Goal: Transaction & Acquisition: Purchase product/service

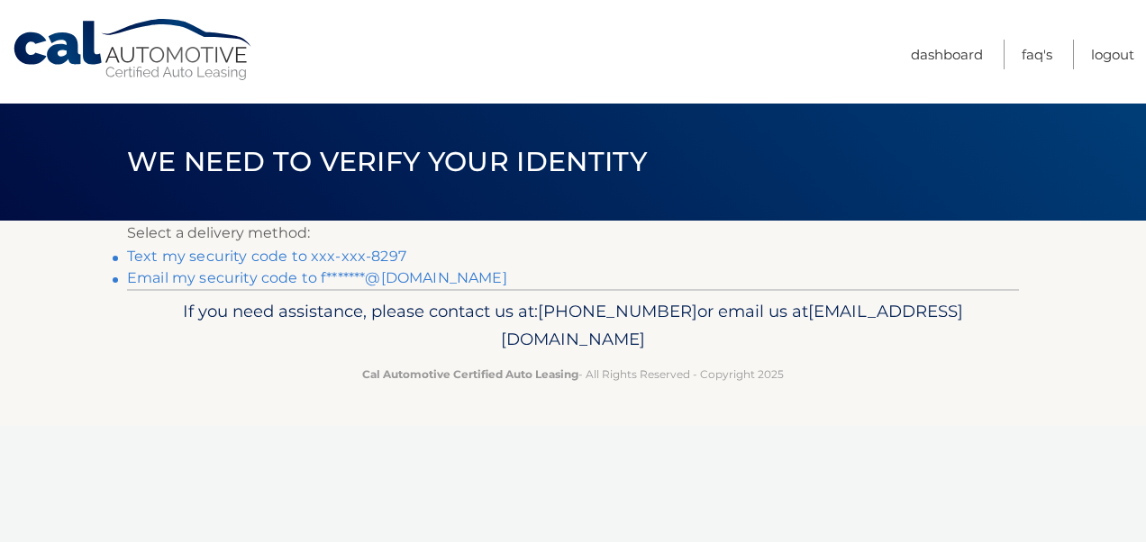
click at [243, 256] on link "Text my security code to xxx-xxx-8297" at bounding box center [266, 256] width 279 height 17
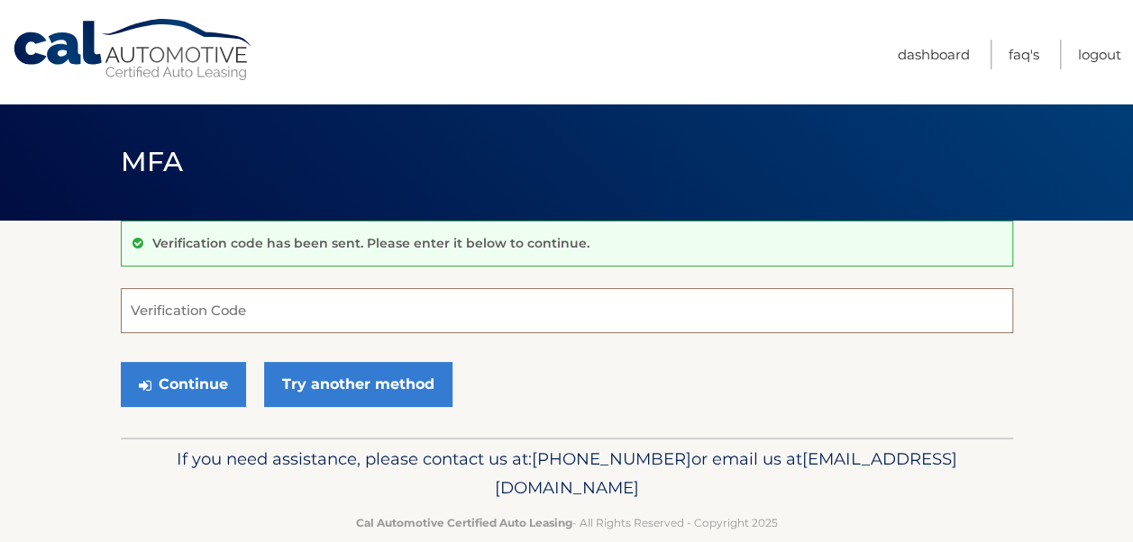
click at [276, 308] on input "Verification Code" at bounding box center [567, 310] width 892 height 45
type input "293554"
click at [121, 362] on button "Continue" at bounding box center [183, 384] width 125 height 45
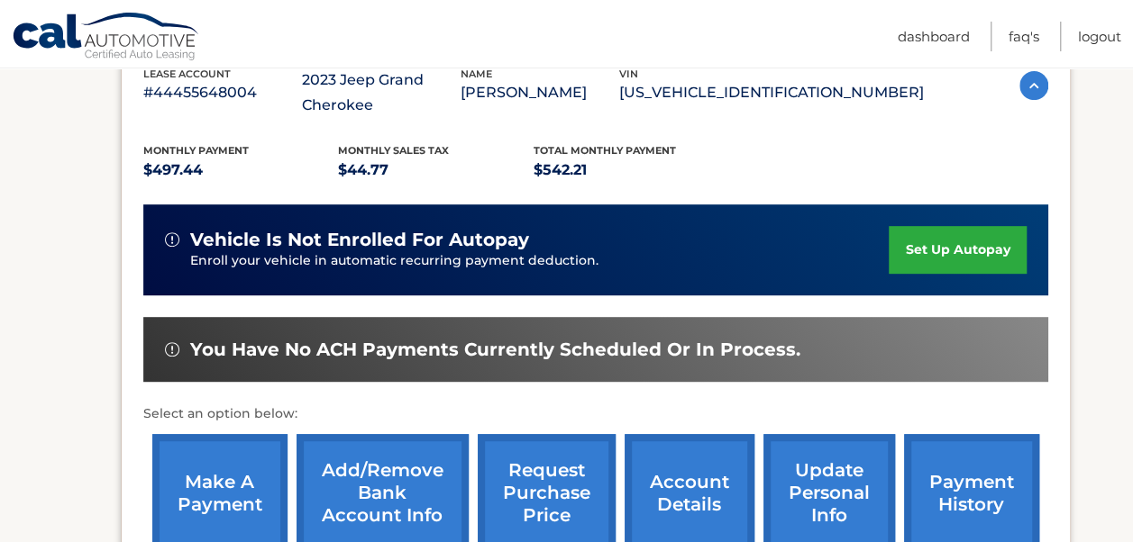
scroll to position [541, 0]
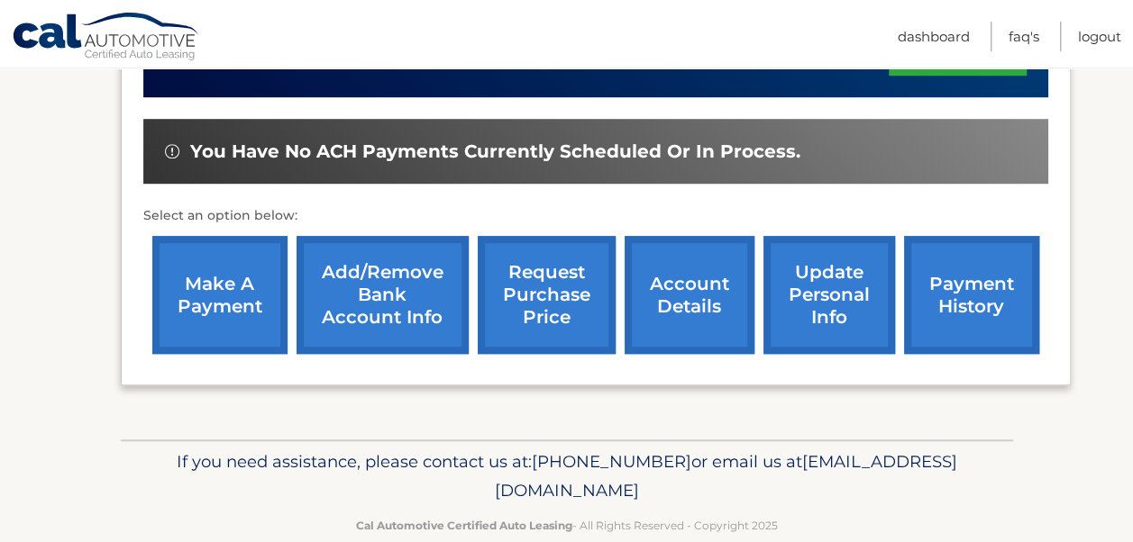
click at [220, 290] on link "make a payment" at bounding box center [219, 295] width 135 height 118
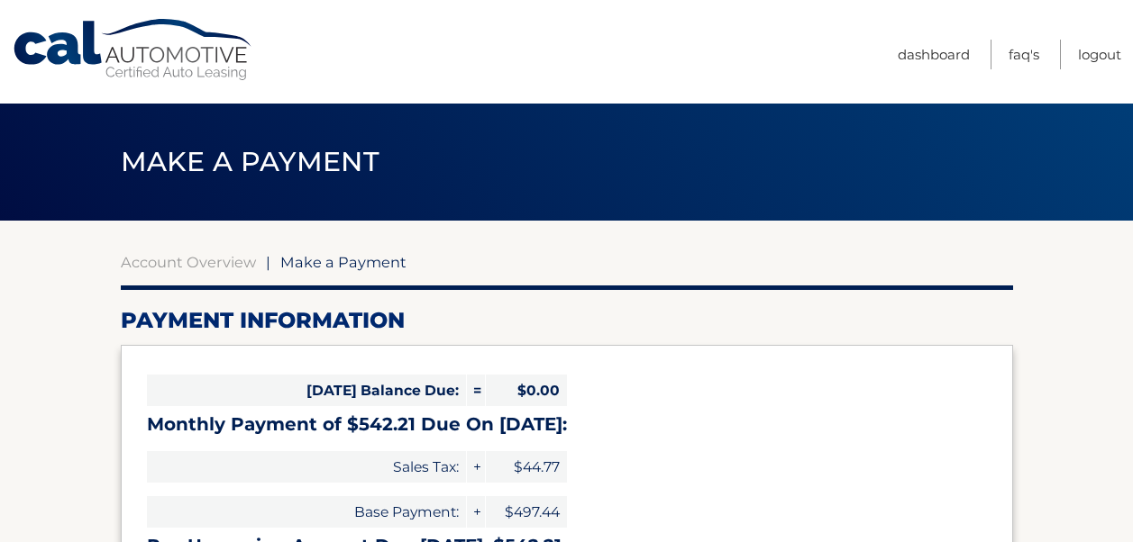
select select "YjE1ZGM4YzEtZjExYS00MjA0LTg3OGYtMGQ1YWViOGM4YjQ0"
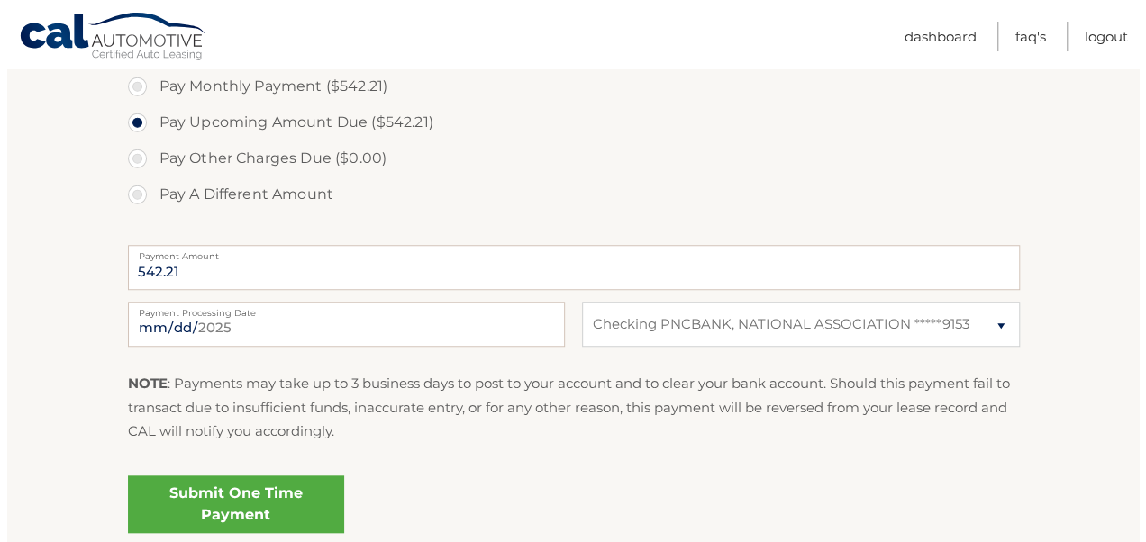
scroll to position [631, 0]
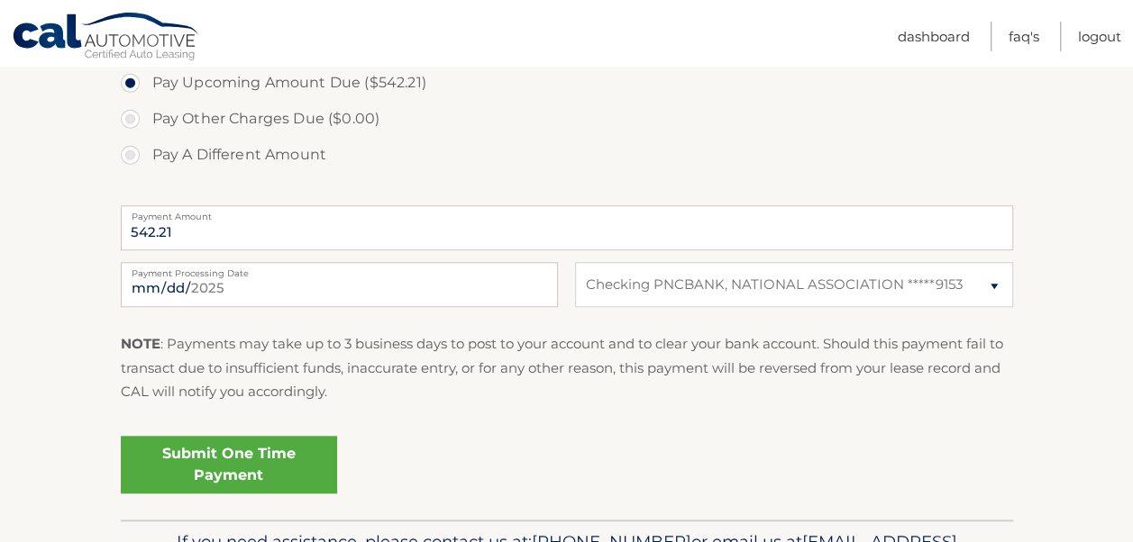
click at [246, 451] on link "Submit One Time Payment" at bounding box center [229, 465] width 216 height 58
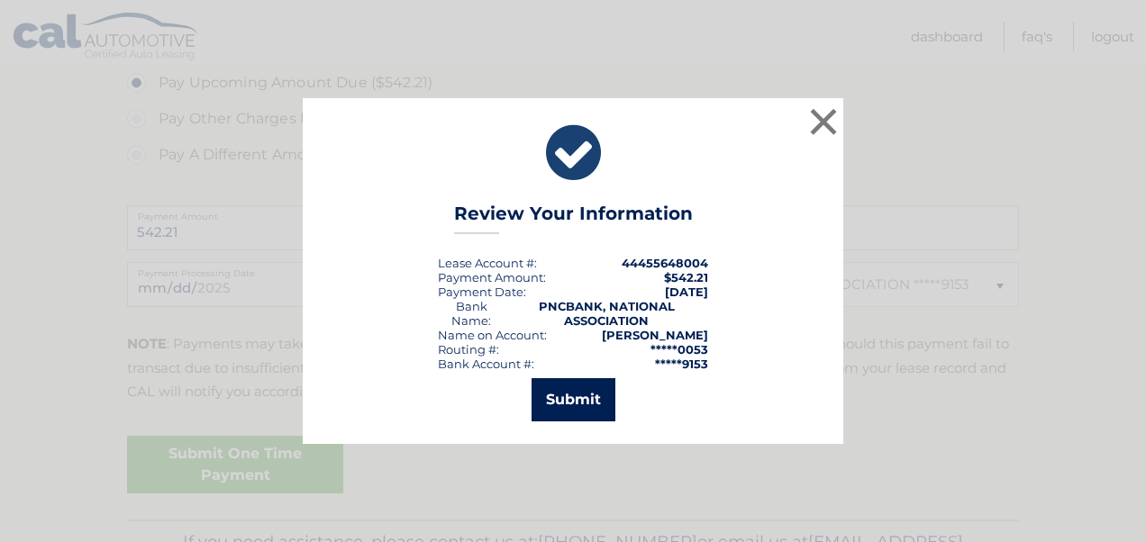
click at [562, 400] on button "Submit" at bounding box center [574, 399] width 84 height 43
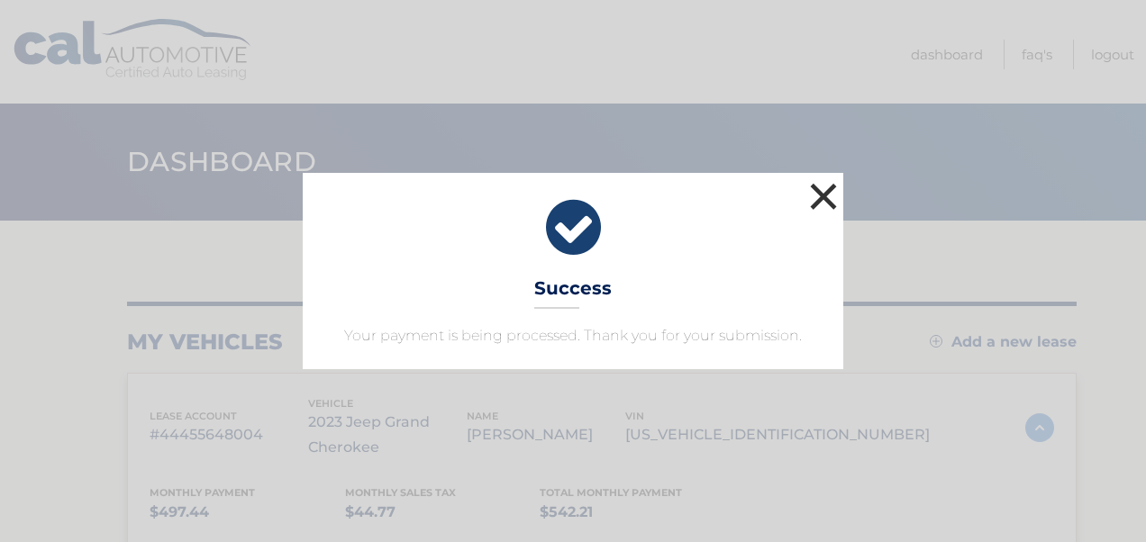
click at [820, 190] on button "×" at bounding box center [824, 196] width 36 height 36
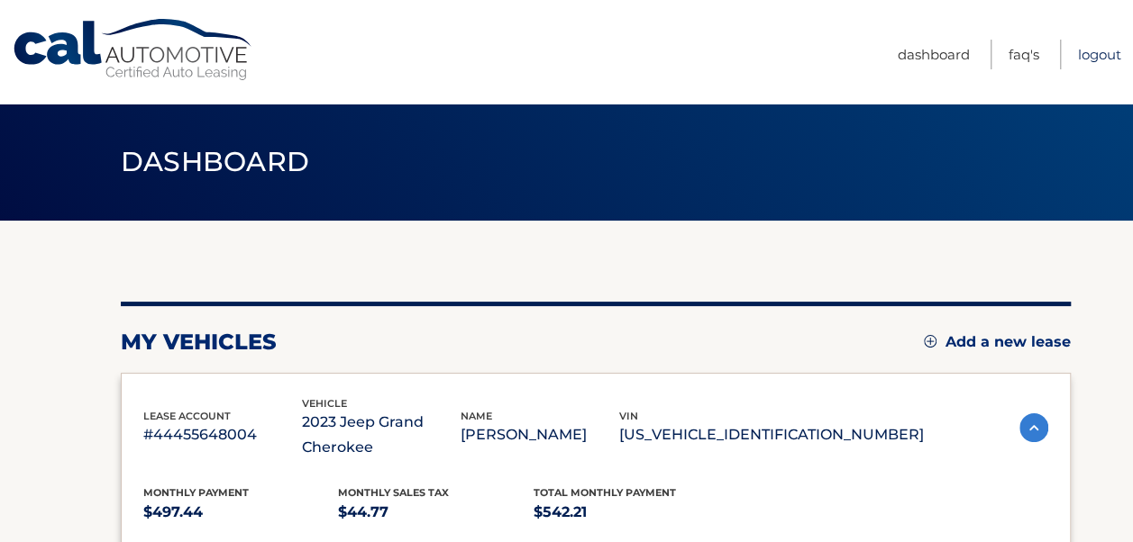
click at [1091, 50] on link "Logout" at bounding box center [1099, 55] width 43 height 30
